Goal: Task Accomplishment & Management: Manage account settings

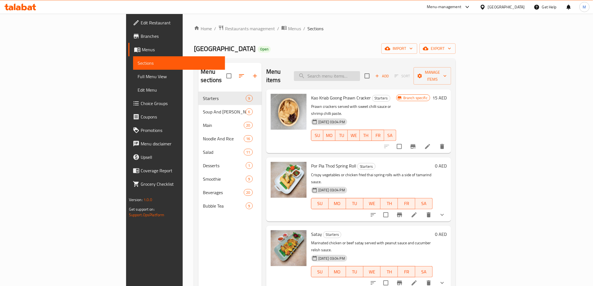
drag, startPoint x: 364, startPoint y: 62, endPoint x: 370, endPoint y: 74, distance: 13.4
click at [364, 62] on div "Menu sections Starters 9 Soup And [PERSON_NAME] 6 Main 20 Noodle And Rice 16 Sa…" at bounding box center [325, 205] width 262 height 295
click at [360, 74] on input "search" at bounding box center [327, 76] width 66 height 10
paste input "kuay tiew"
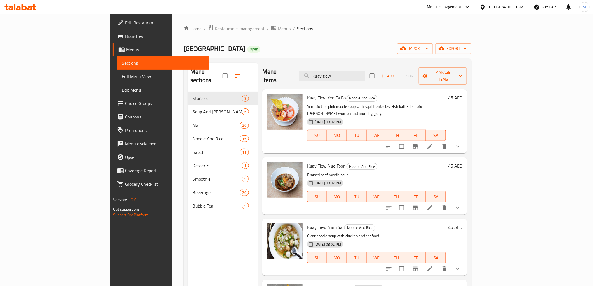
type input "kuay tiew"
click at [461, 143] on icon "show more" at bounding box center [457, 146] width 7 height 7
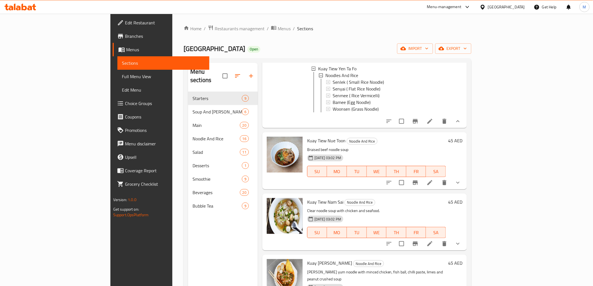
scroll to position [101, 0]
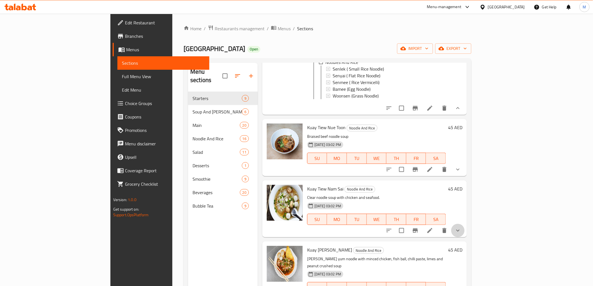
click at [464, 224] on button "show more" at bounding box center [457, 230] width 13 height 13
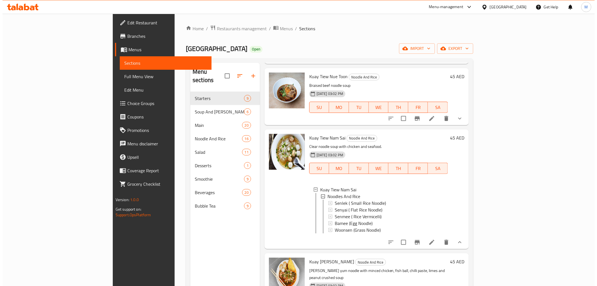
scroll to position [169, 0]
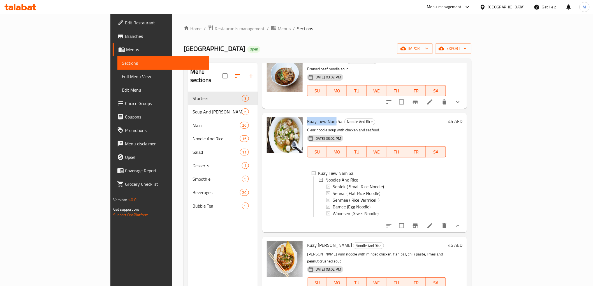
click at [500, 10] on div "United Arab Emirates" at bounding box center [506, 7] width 37 height 6
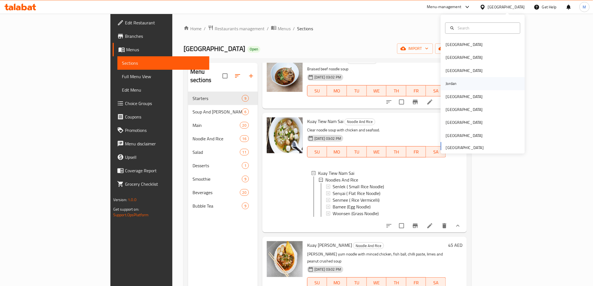
click at [472, 85] on div "Jordan" at bounding box center [482, 83] width 84 height 13
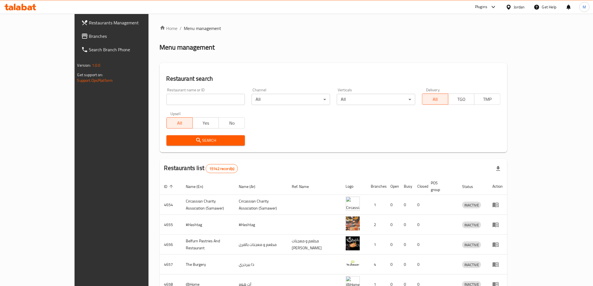
click at [170, 106] on div "Restaurant name or ID Restaurant name or ID" at bounding box center [205, 97] width 85 height 24
click at [171, 103] on input "search" at bounding box center [205, 99] width 78 height 11
paste input "Pacin"
type input "Pacin"
click button "Search" at bounding box center [205, 140] width 78 height 10
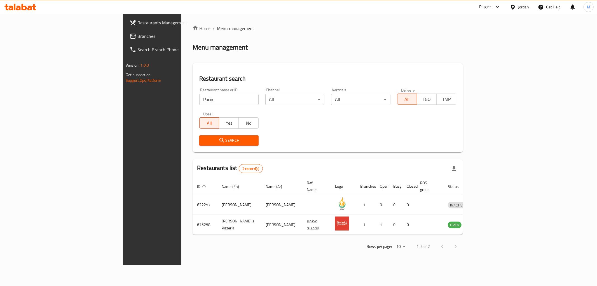
click at [527, 7] on div "Jordan" at bounding box center [523, 7] width 11 height 6
click at [489, 52] on div "[GEOGRAPHIC_DATA]" at bounding box center [487, 57] width 84 height 13
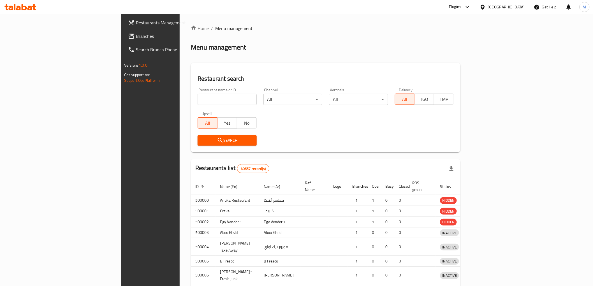
click at [170, 101] on div at bounding box center [296, 143] width 593 height 286
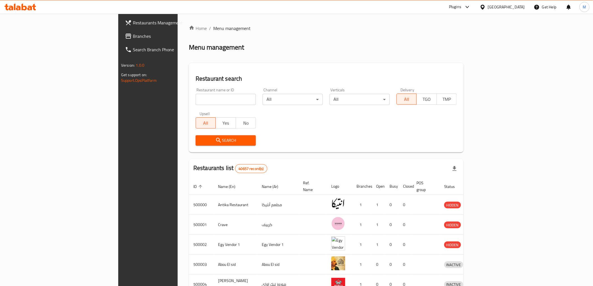
click at [195, 99] on input "search" at bounding box center [225, 99] width 60 height 11
paste input "Mjesto"
type input "Mjesto"
click button "Search" at bounding box center [225, 140] width 60 height 10
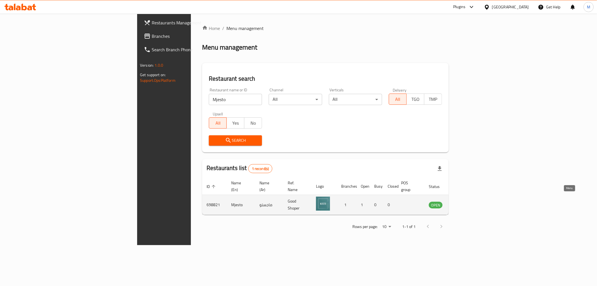
click at [465, 201] on icon "enhanced table" at bounding box center [461, 204] width 7 height 7
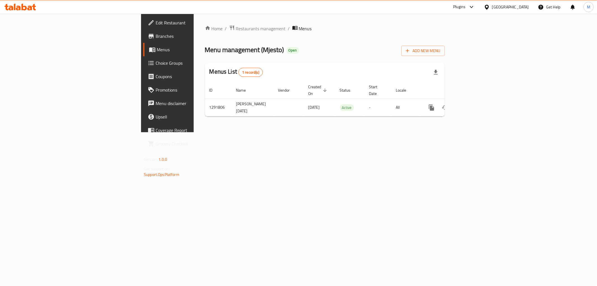
click at [156, 37] on span "Branches" at bounding box center [196, 36] width 81 height 7
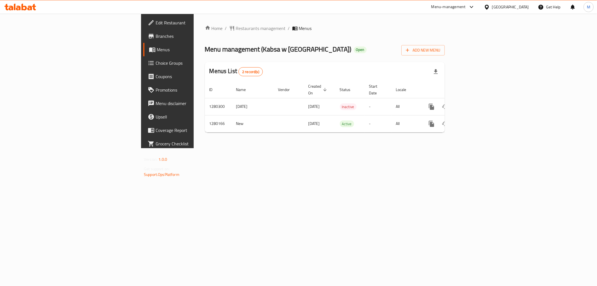
click at [475, 120] on icon "enhanced table" at bounding box center [472, 123] width 7 height 7
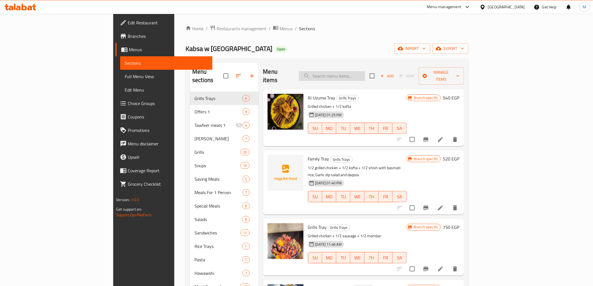
click at [365, 76] on input "search" at bounding box center [332, 76] width 66 height 10
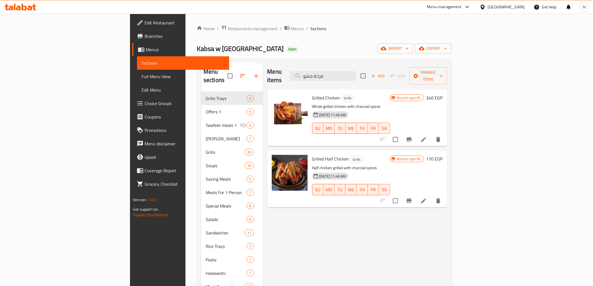
click at [312, 94] on span "Grilled Chicken" at bounding box center [326, 98] width 28 height 8
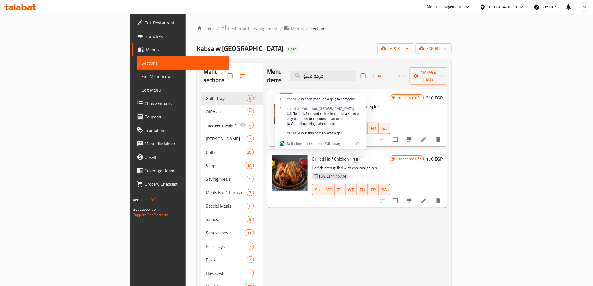
copy span "Grilled"
click at [356, 75] on input "فرخة مشو" at bounding box center [323, 76] width 66 height 10
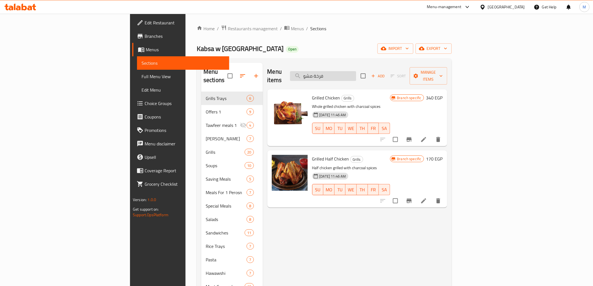
click at [356, 75] on input "فرخة مشو" at bounding box center [323, 76] width 66 height 10
paste input "Grilled"
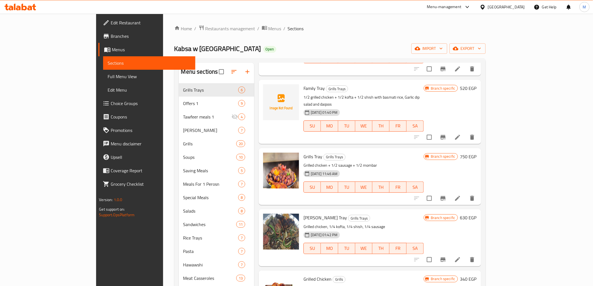
scroll to position [155, 0]
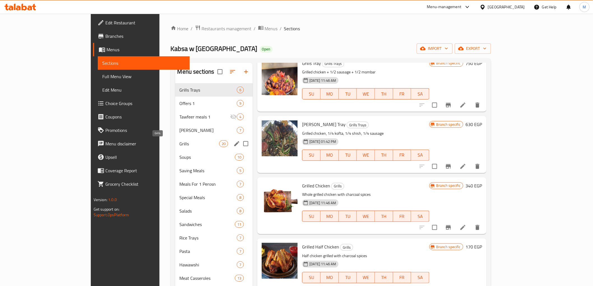
click at [179, 146] on span "Grills" at bounding box center [199, 143] width 40 height 7
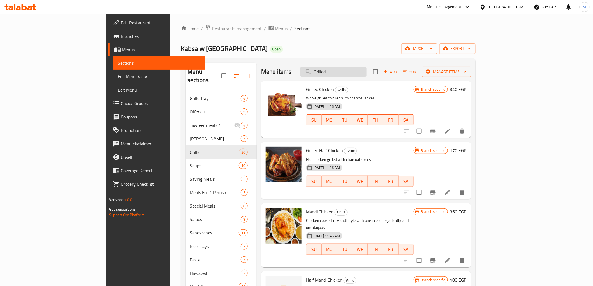
click at [366, 74] on input "Grilled" at bounding box center [333, 72] width 66 height 10
paste input "chicken with rice, two garlic sauces, and two daqoos"
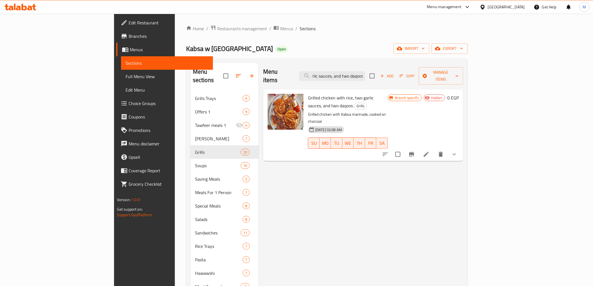
click at [457, 151] on icon "show more" at bounding box center [454, 154] width 7 height 7
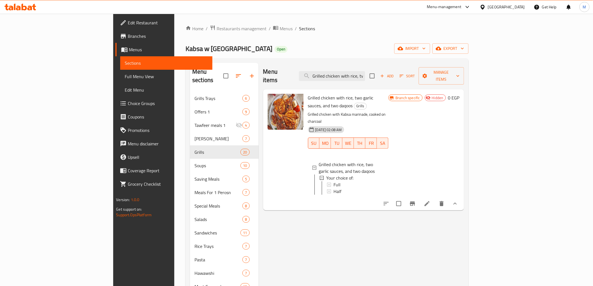
click at [328, 111] on p "Grilled chicken with Kabsa marinade, cooked on charcoal" at bounding box center [348, 118] width 81 height 14
click at [318, 124] on div "11-07-2025 02:08 AM" at bounding box center [316, 129] width 21 height 11
click at [320, 111] on p "Grilled chicken with Kabsa marinade, cooked on charcoal" at bounding box center [348, 118] width 81 height 14
click at [321, 111] on p "Grilled chicken with Kabsa marinade, cooked on charcoal" at bounding box center [348, 118] width 81 height 14
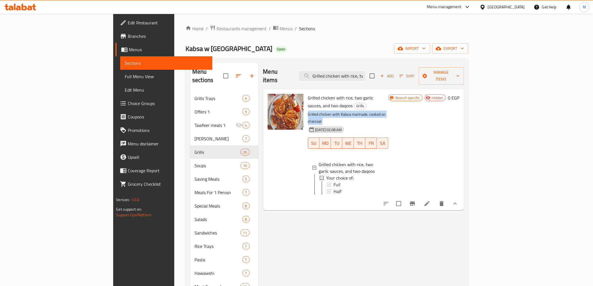
click at [321, 111] on p "Grilled chicken with Kabsa marinade, cooked on charcoal" at bounding box center [348, 118] width 81 height 14
copy div "Grilled chicken with Kabsa marinade, cooked on charcoal"
click at [365, 76] on input "Grilled chicken with rice, two garlic sauces, and two daqoos" at bounding box center [332, 76] width 66 height 10
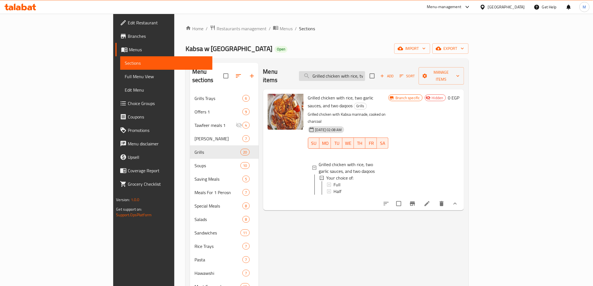
paste input "basmati rice"
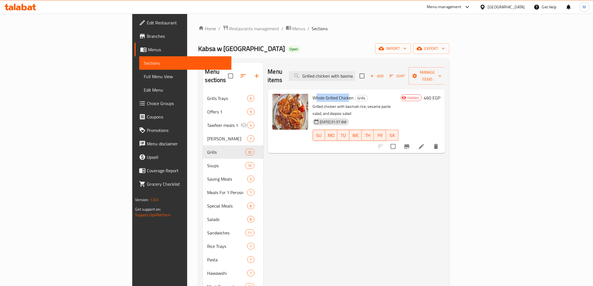
drag, startPoint x: 282, startPoint y: 90, endPoint x: 316, endPoint y: 89, distance: 33.6
click at [316, 94] on span "Whole Grilled Chicken" at bounding box center [333, 98] width 41 height 8
click at [355, 73] on input "Grilled chicken with basmati rice" at bounding box center [322, 76] width 66 height 10
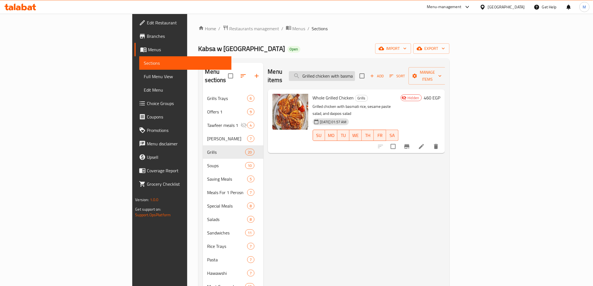
click at [355, 73] on input "Grilled chicken with basmati rice" at bounding box center [322, 76] width 66 height 10
paste input "Whole grilled chicken with charcoal spices"
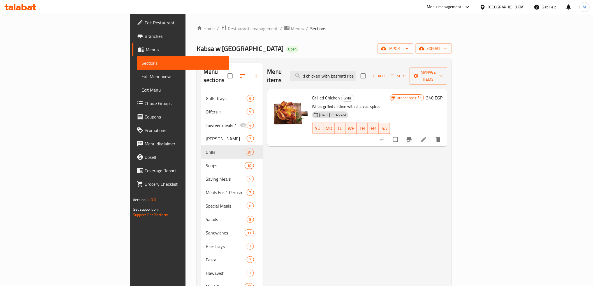
scroll to position [0, 10]
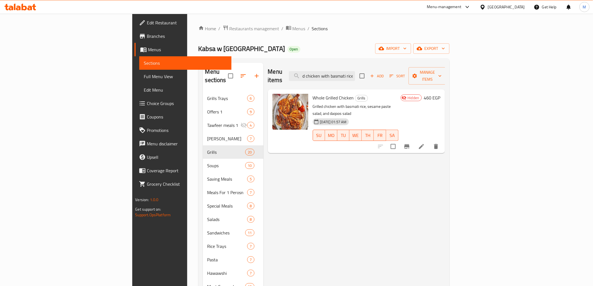
paste input "Whole grilled chicken with charcoal spices"
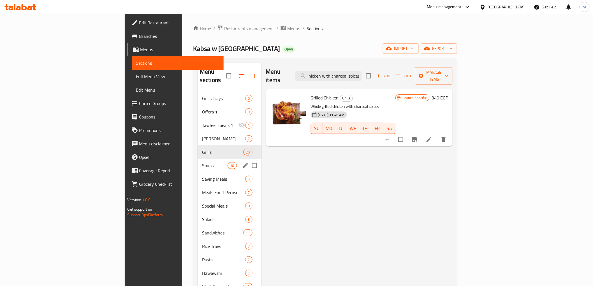
type input "Whole grilled chicken with charcoal spices"
click at [197, 159] on div "Soups 10" at bounding box center [229, 165] width 64 height 13
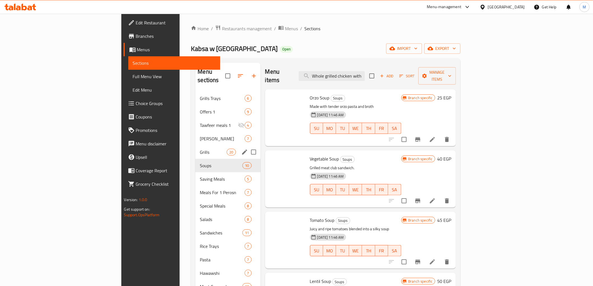
click at [200, 149] on span "Grills" at bounding box center [213, 152] width 27 height 7
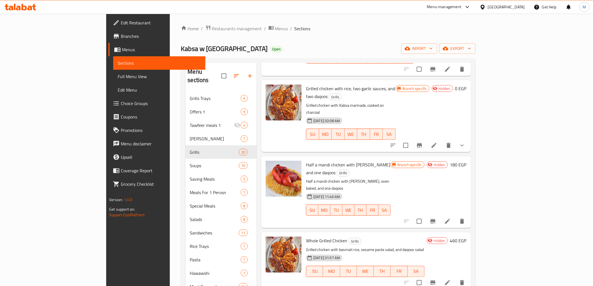
scroll to position [840, 0]
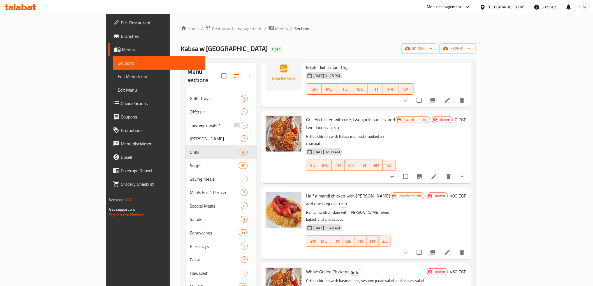
click at [465, 173] on icon "show more" at bounding box center [461, 176] width 7 height 7
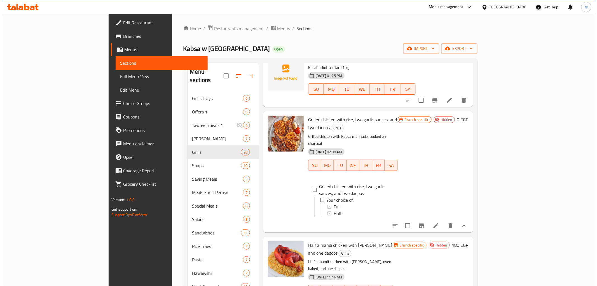
scroll to position [933, 0]
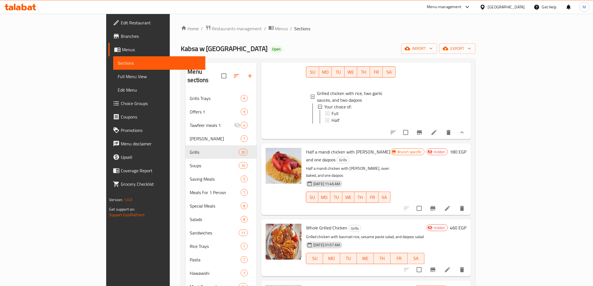
click at [170, 24] on div "Home / Restaurants management / Menus / Sections Kabsa w Daqoos Open import exp…" at bounding box center [328, 209] width 317 height 391
click at [212, 27] on span "Restaurants management" at bounding box center [237, 28] width 50 height 7
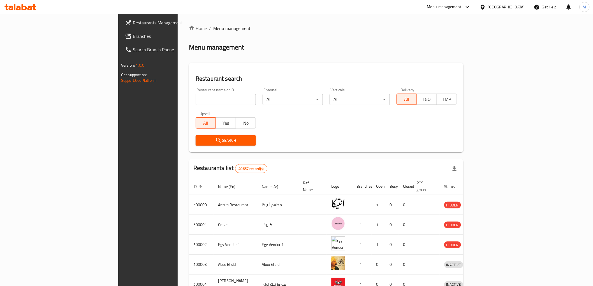
click at [192, 108] on div "Upsell All Yes No" at bounding box center [225, 120] width 67 height 24
click at [195, 101] on input "search" at bounding box center [225, 99] width 60 height 11
paste input "المعلم للمأكولات السورية"
type input "المعلم للمأكولات السورية"
click button "Search" at bounding box center [225, 140] width 60 height 10
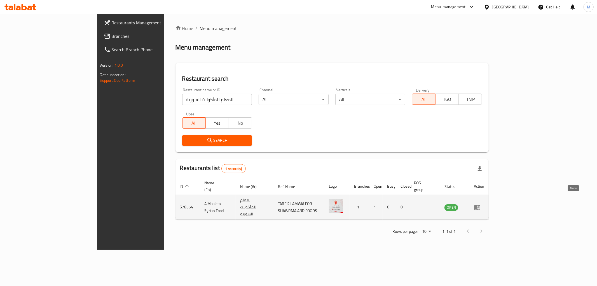
click at [481, 204] on icon "enhanced table" at bounding box center [477, 207] width 7 height 7
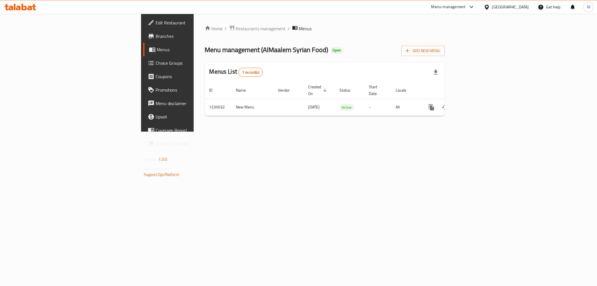
click at [148, 25] on span at bounding box center [152, 22] width 8 height 7
